Goal: Information Seeking & Learning: Learn about a topic

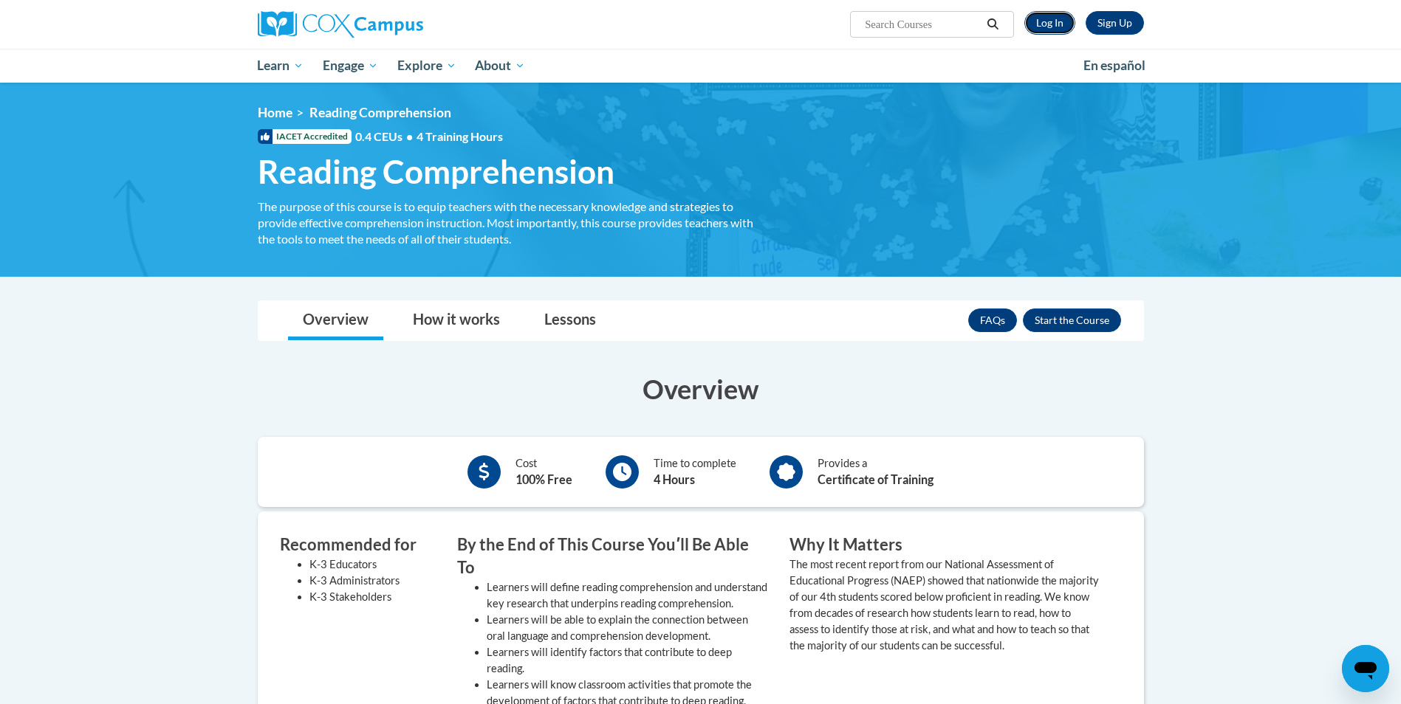
click at [1054, 26] on link "Log In" at bounding box center [1049, 23] width 51 height 24
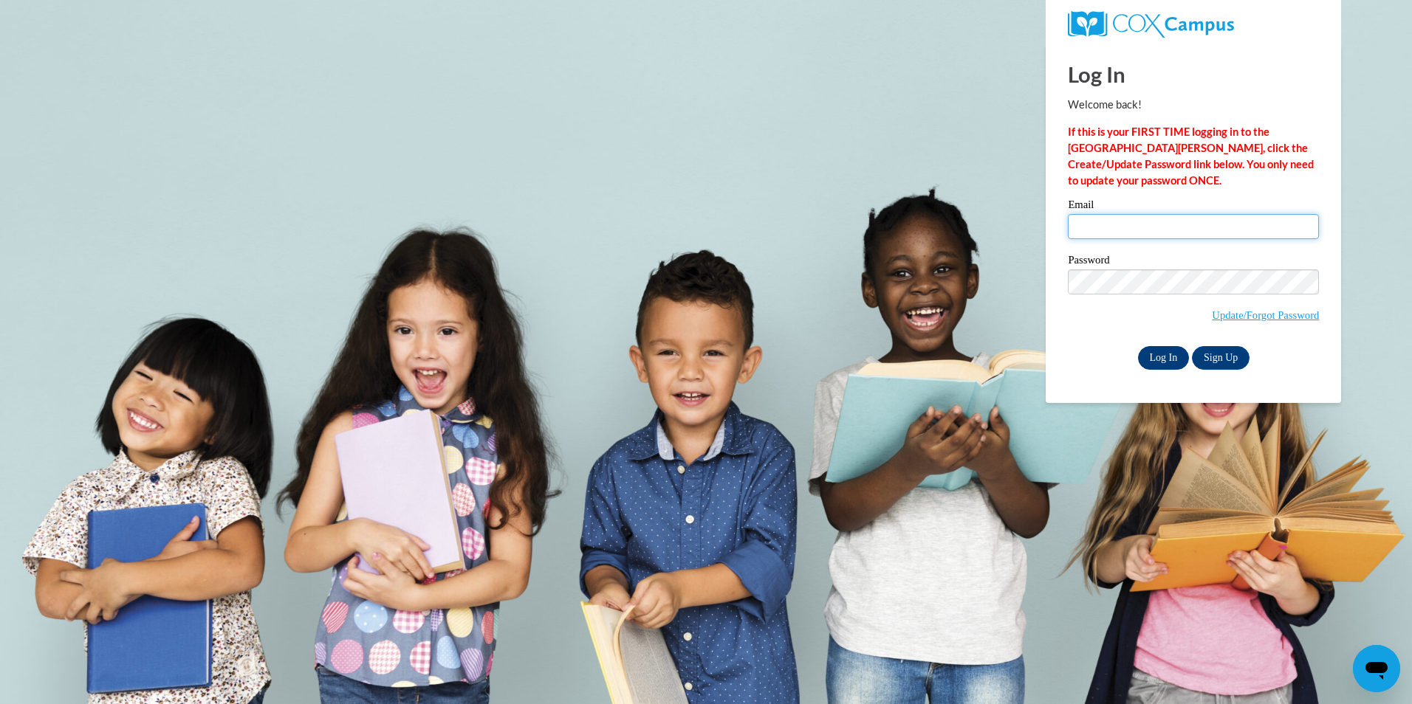
type input "[EMAIL_ADDRESS][DOMAIN_NAME]"
click at [1157, 358] on input "Log In" at bounding box center [1164, 358] width 52 height 24
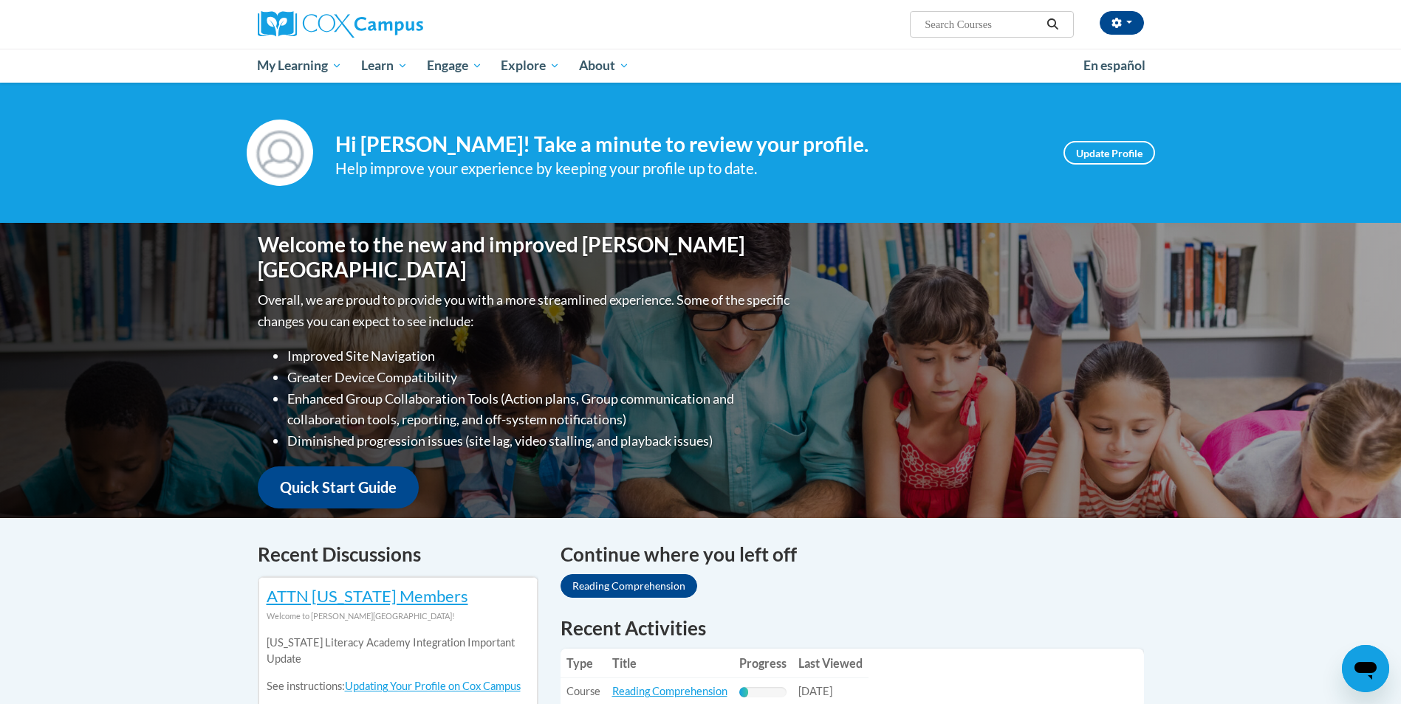
scroll to position [148, 0]
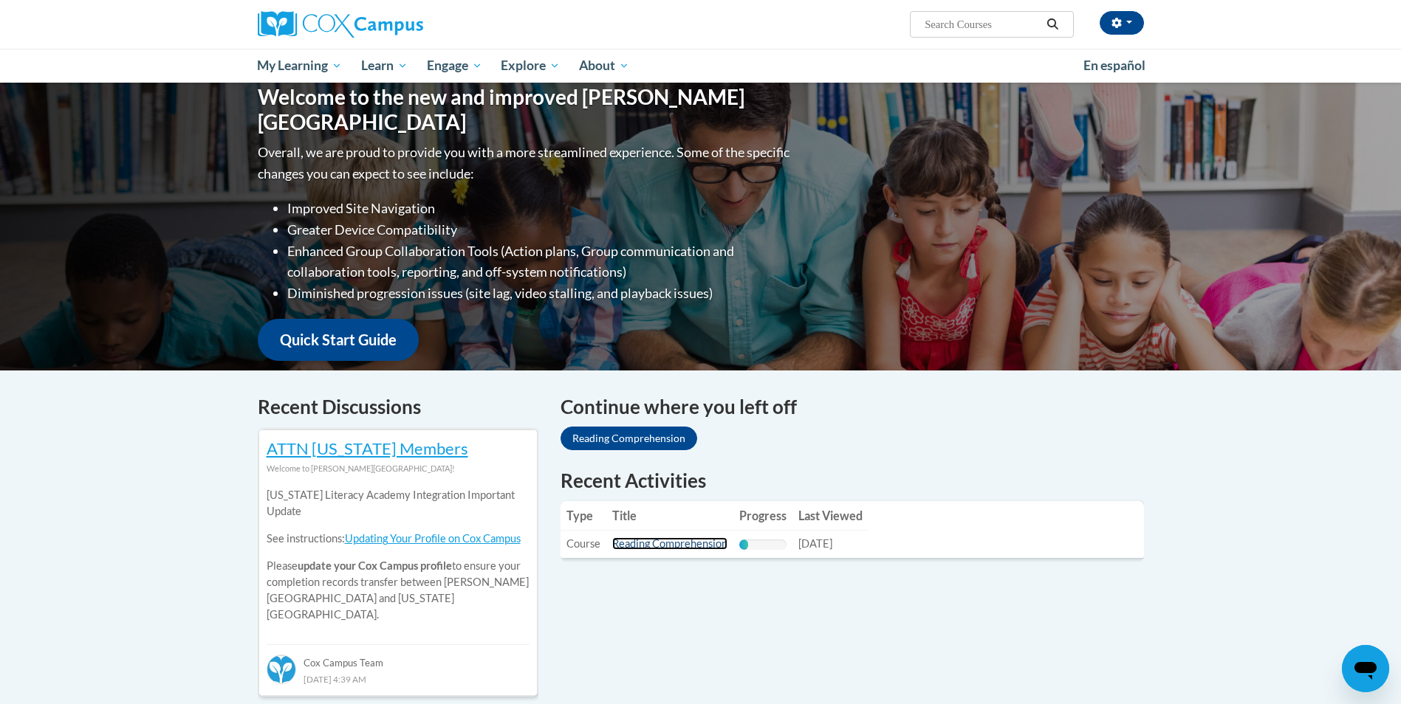
click at [631, 541] on link "Reading Comprehension" at bounding box center [669, 543] width 115 height 13
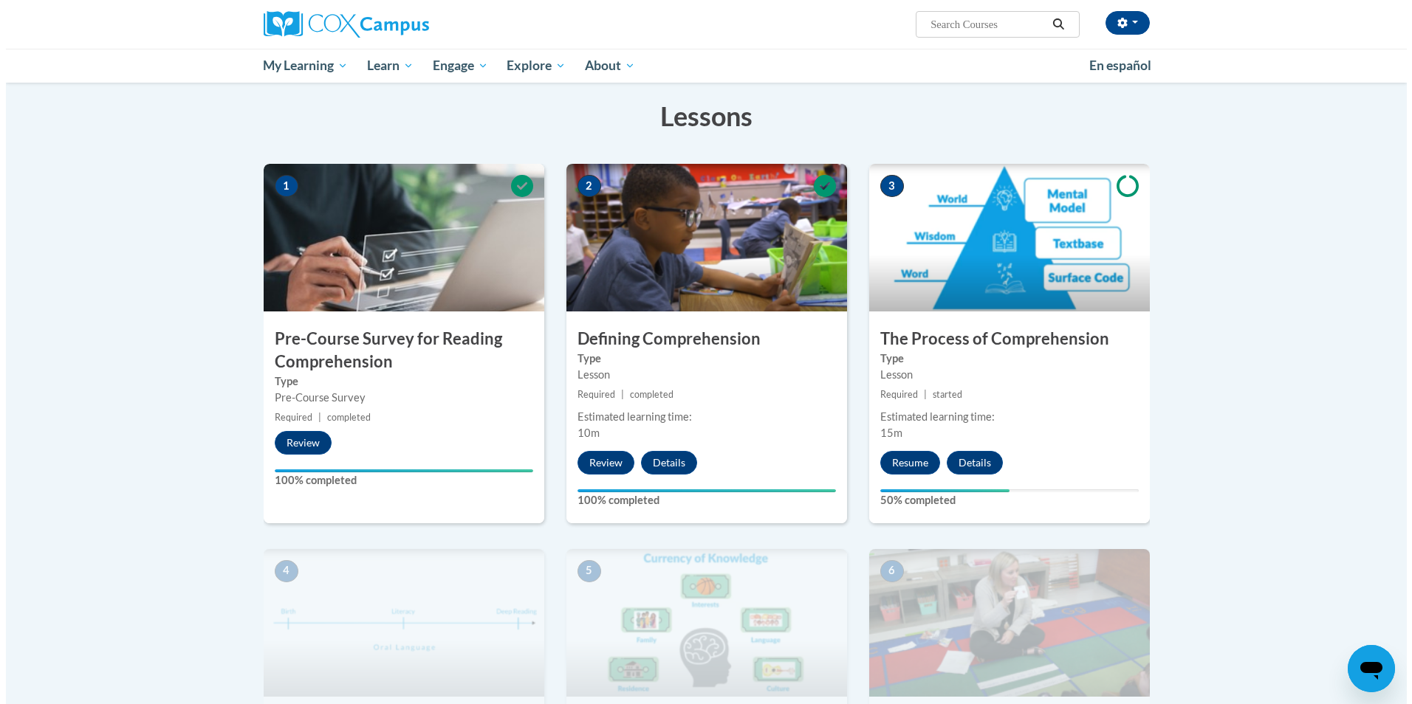
scroll to position [369, 0]
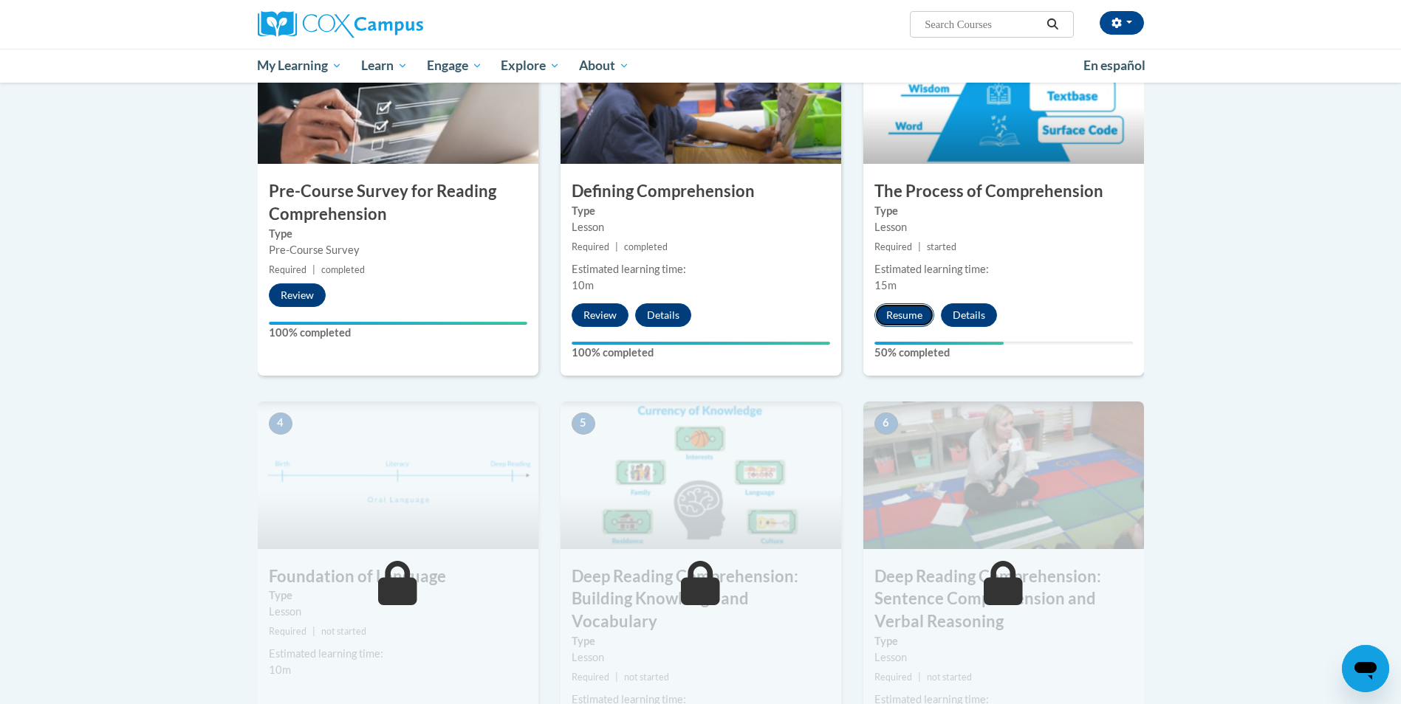
click at [888, 306] on button "Resume" at bounding box center [904, 315] width 60 height 24
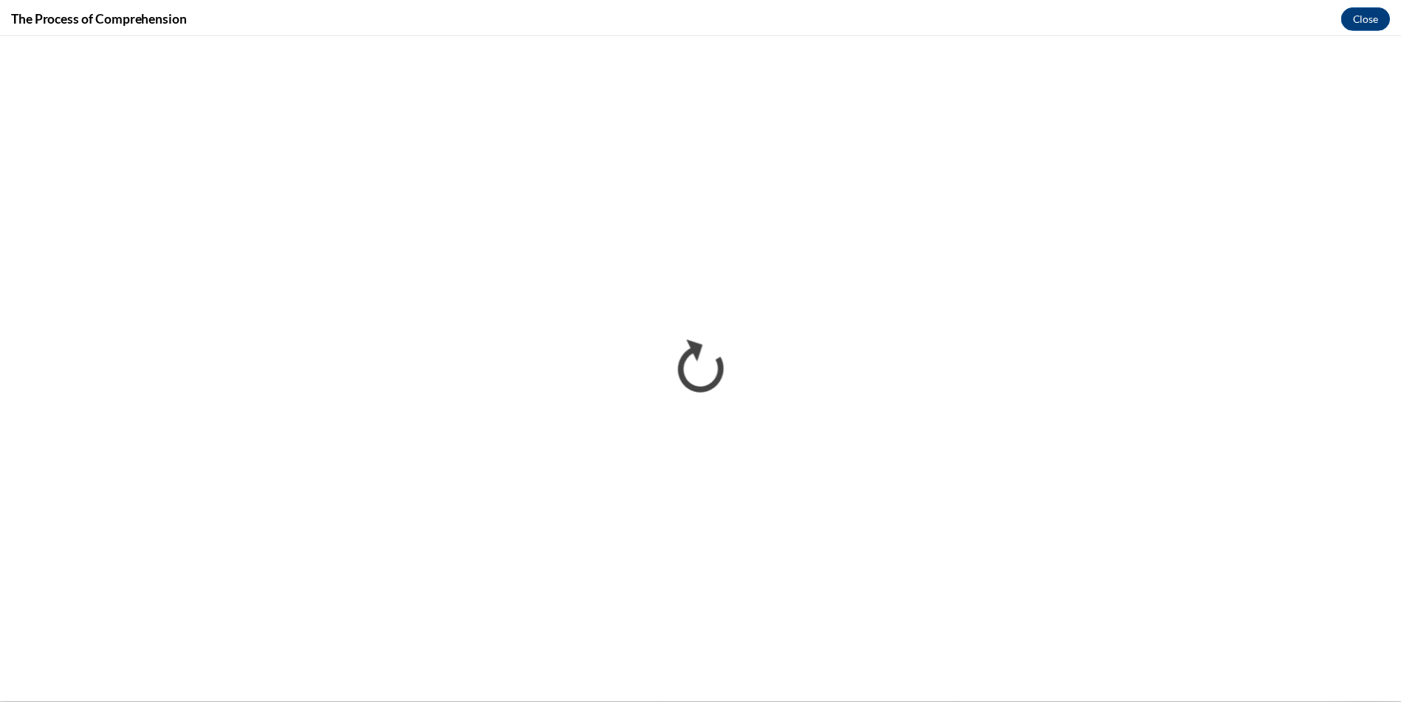
scroll to position [0, 0]
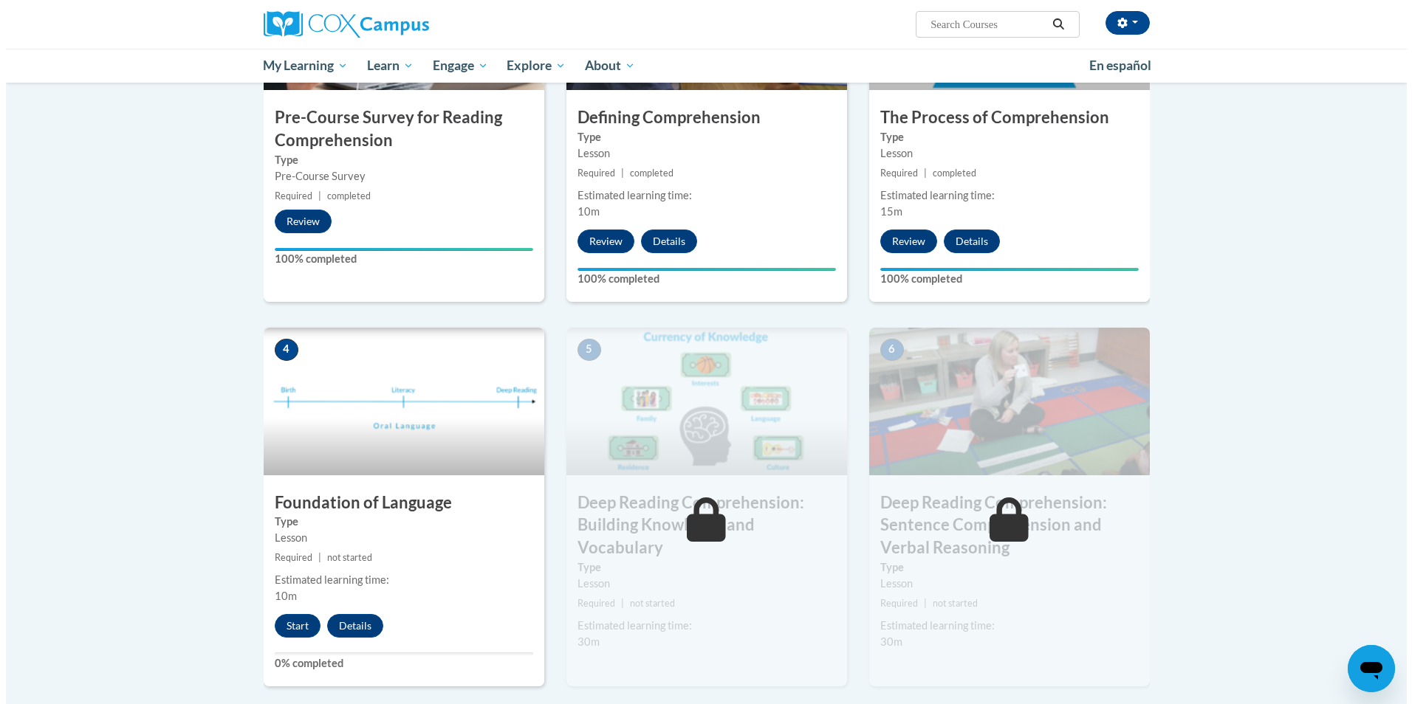
scroll to position [517, 0]
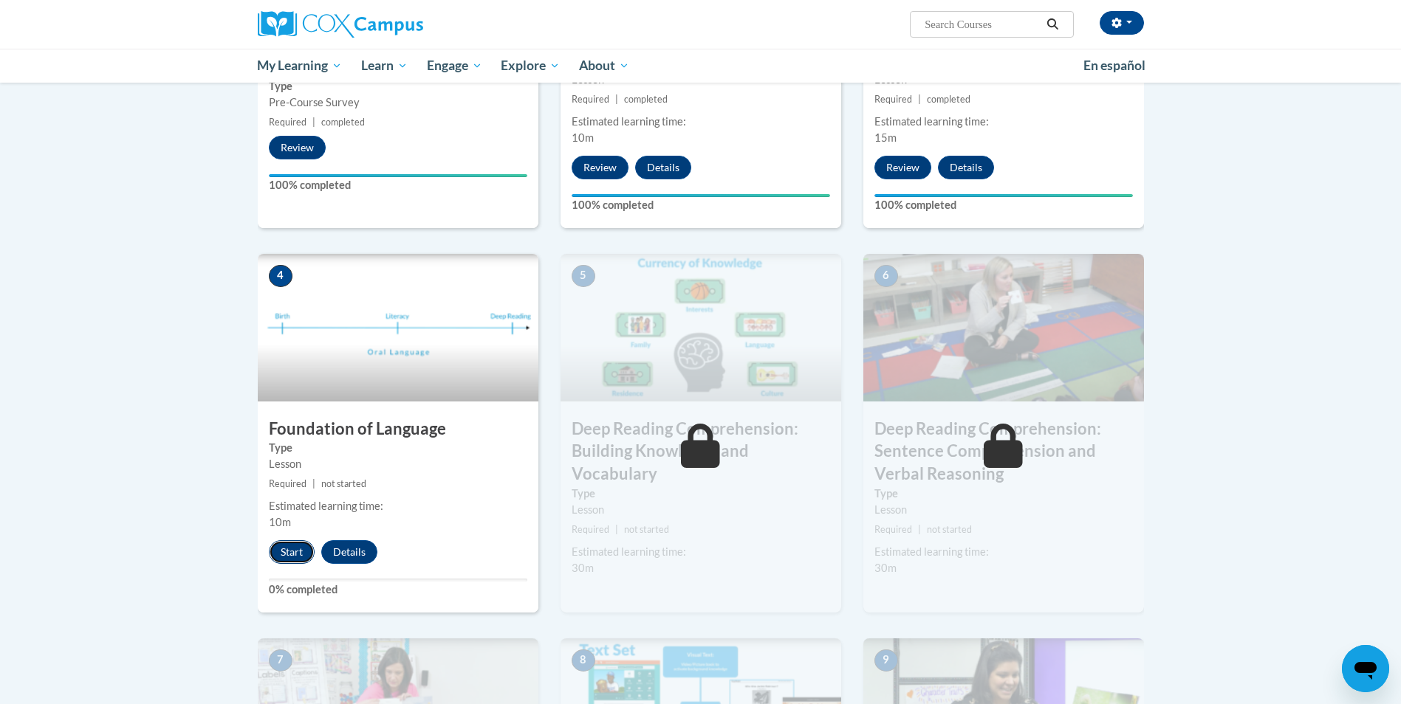
click at [290, 548] on button "Start" at bounding box center [292, 552] width 46 height 24
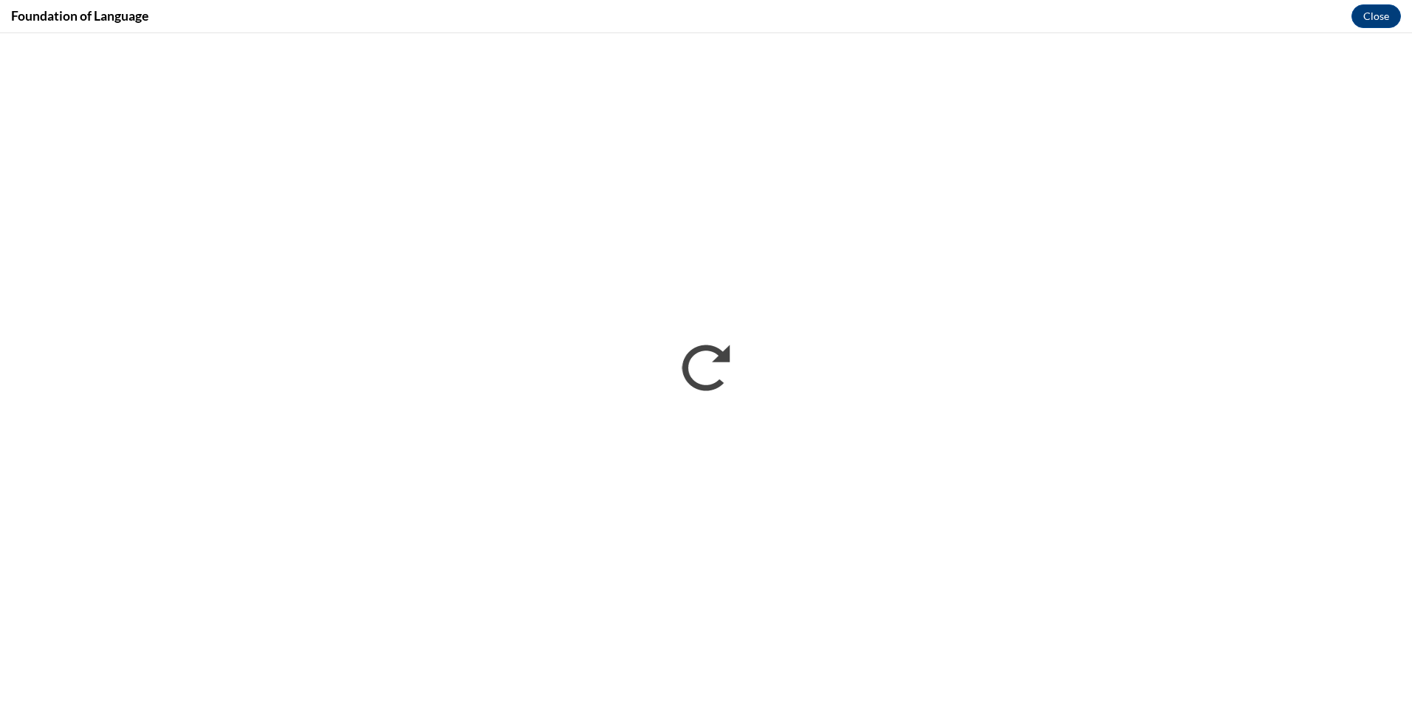
scroll to position [0, 0]
